Goal: Task Accomplishment & Management: Use online tool/utility

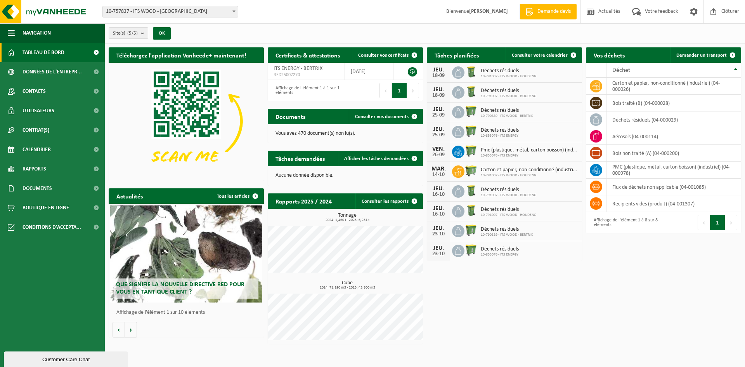
click at [178, 10] on span "10-757837 - ITS WOOD - [GEOGRAPHIC_DATA]" at bounding box center [170, 11] width 135 height 11
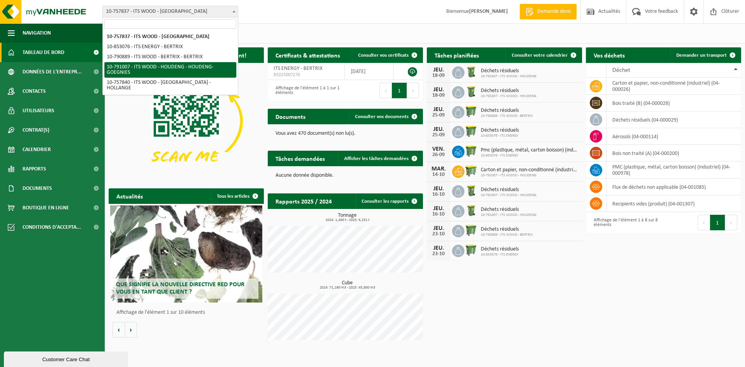
select select "30138"
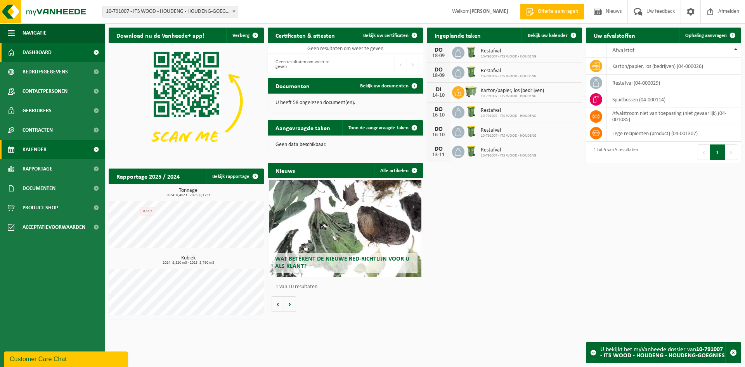
click at [55, 140] on link "Kalender" at bounding box center [52, 149] width 105 height 19
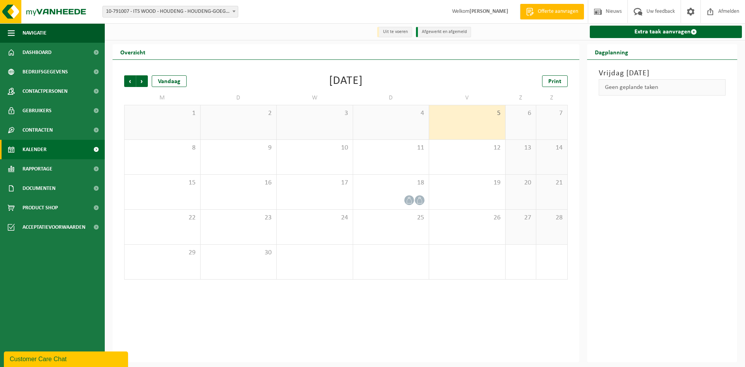
click at [461, 121] on div "5" at bounding box center [467, 122] width 76 height 34
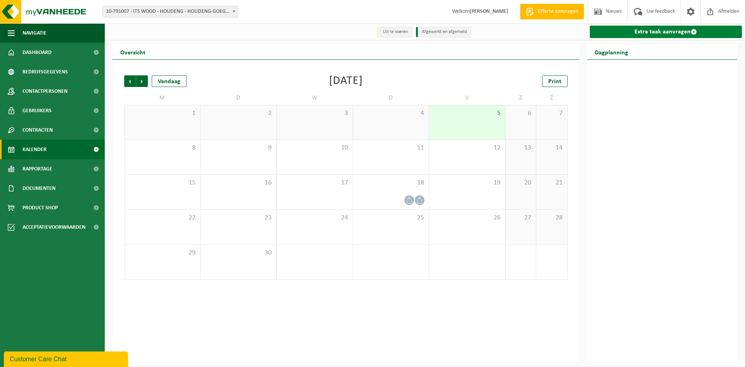
click at [638, 33] on link "Extra taak aanvragen" at bounding box center [666, 32] width 152 height 12
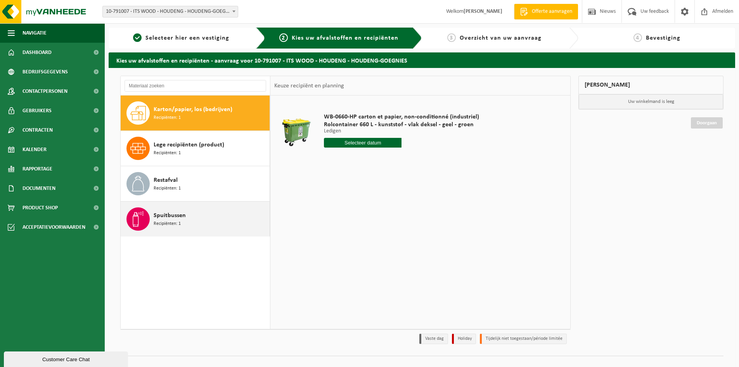
drag, startPoint x: 182, startPoint y: 225, endPoint x: 204, endPoint y: 224, distance: 22.5
click at [182, 225] on div "Spuitbussen Recipiënten: 1" at bounding box center [211, 218] width 114 height 23
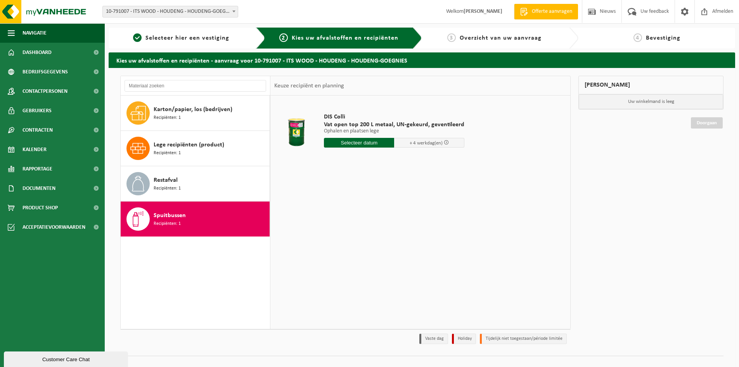
click at [375, 142] on input "text" at bounding box center [359, 143] width 70 height 10
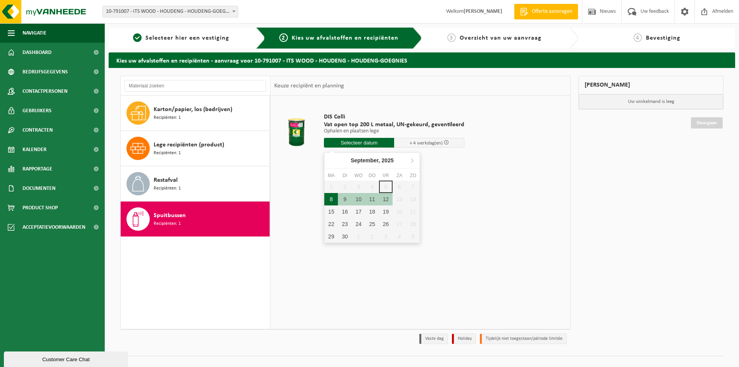
click at [330, 202] on div "8" at bounding box center [331, 199] width 14 height 12
type input "Van 2025-09-08"
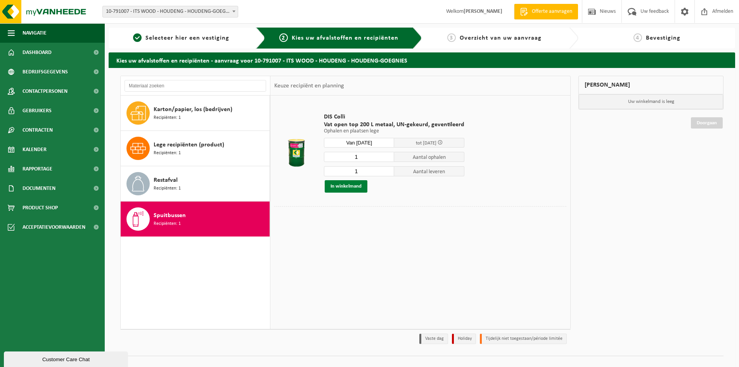
click at [346, 187] on button "In winkelmand" at bounding box center [346, 186] width 43 height 12
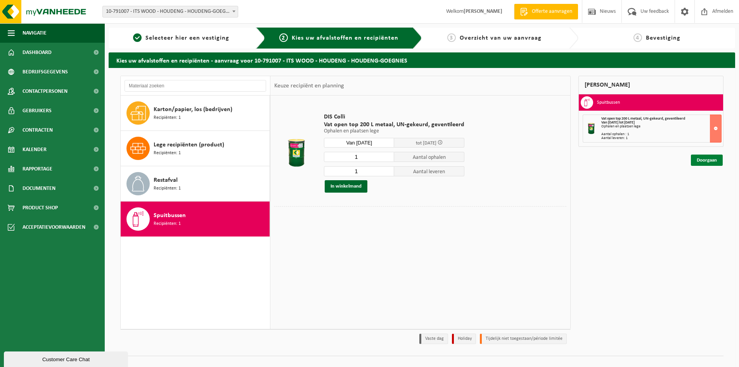
click at [696, 161] on link "Doorgaan" at bounding box center [707, 159] width 32 height 11
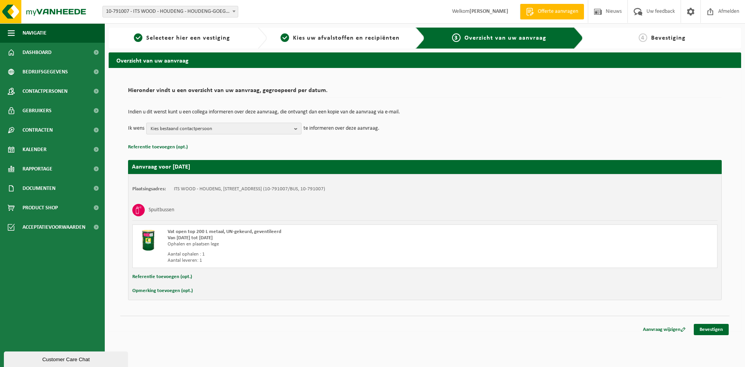
click at [235, 124] on span "Kies bestaand contactpersoon" at bounding box center [221, 129] width 140 height 12
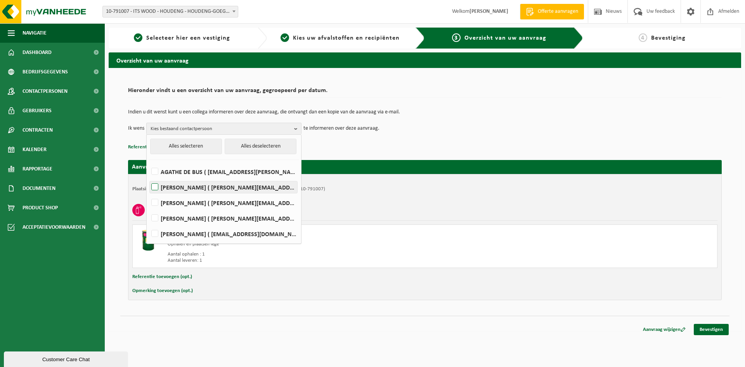
click at [216, 190] on label "Louis Delespinette ( louis.delespinette@itssa-wood.com )" at bounding box center [223, 187] width 147 height 12
click at [149, 177] on input "Louis Delespinette ( louis.delespinette@itssa-wood.com )" at bounding box center [148, 177] width 0 height 0
checkbox input "true"
click at [699, 330] on link "Bevestigen" at bounding box center [711, 329] width 35 height 11
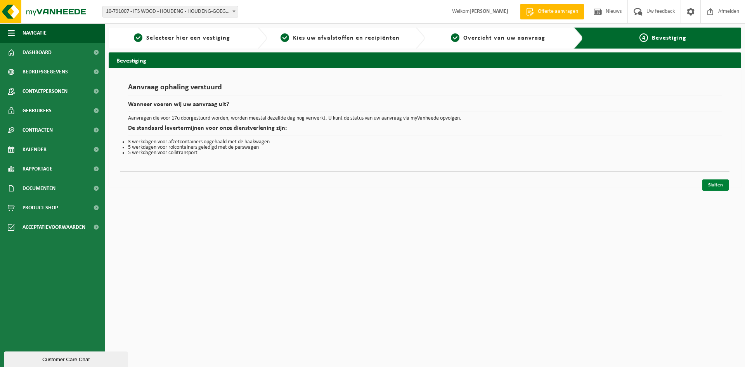
click at [715, 188] on link "Sluiten" at bounding box center [715, 184] width 26 height 11
